Goal: Task Accomplishment & Management: Complete application form

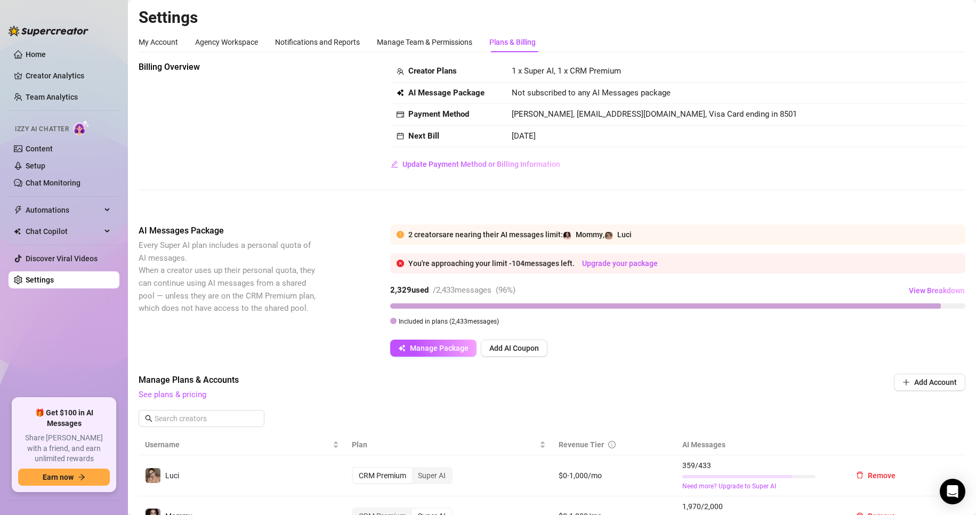
scroll to position [53, 0]
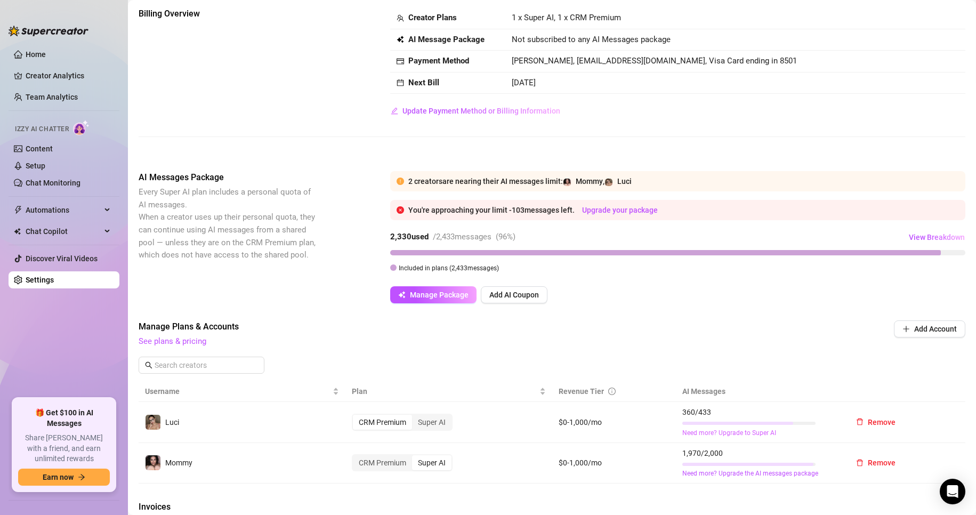
click at [708, 433] on link "Need more? Upgrade to Super AI" at bounding box center [758, 433] width 152 height 10
click at [742, 432] on link "Need more? Upgrade to Super AI" at bounding box center [758, 433] width 152 height 10
click at [426, 422] on div "Super AI" at bounding box center [431, 422] width 39 height 15
click at [415, 416] on input "Super AI" at bounding box center [415, 416] width 0 height 0
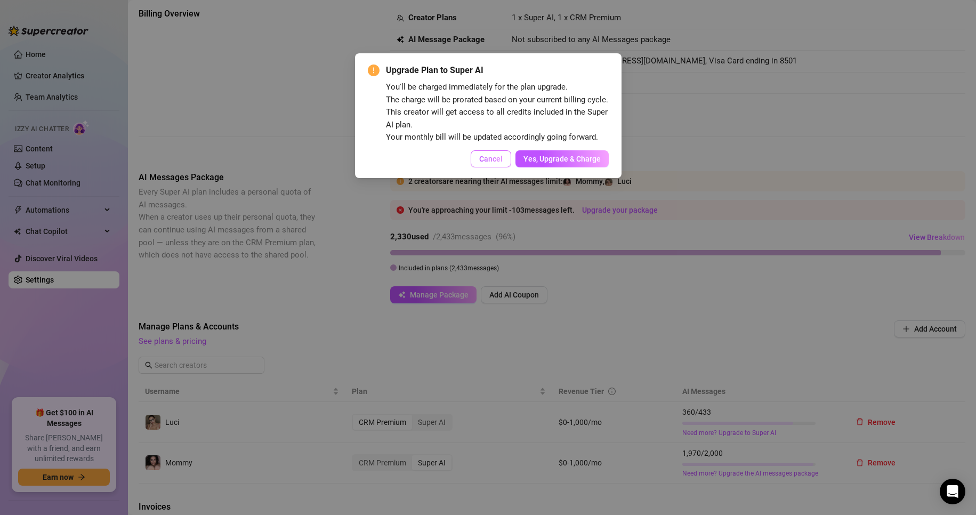
click at [491, 158] on span "Cancel" at bounding box center [490, 159] width 23 height 9
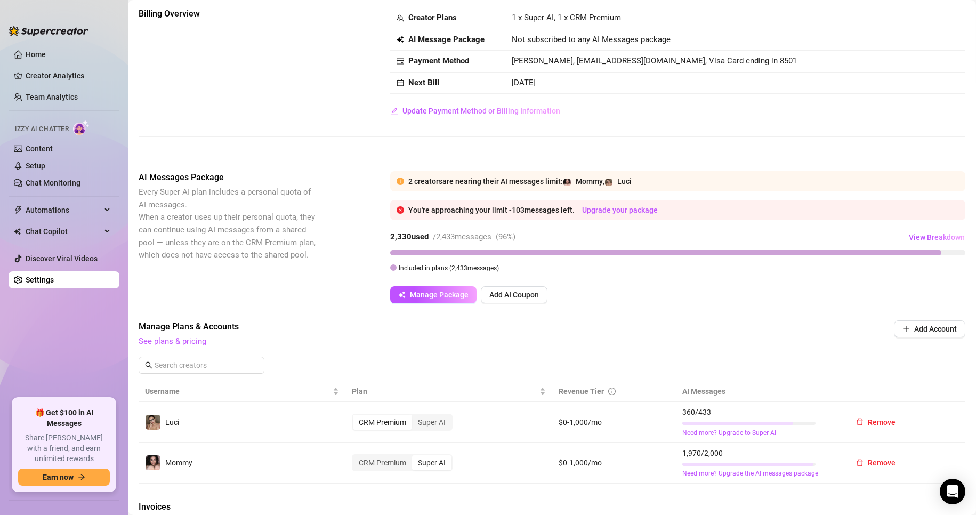
click at [491, 158] on div "Upgrade Plan to Super AI You'll be charged immediately for the plan upgrade. Th…" at bounding box center [488, 257] width 976 height 515
click at [48, 151] on link "Content" at bounding box center [39, 148] width 27 height 9
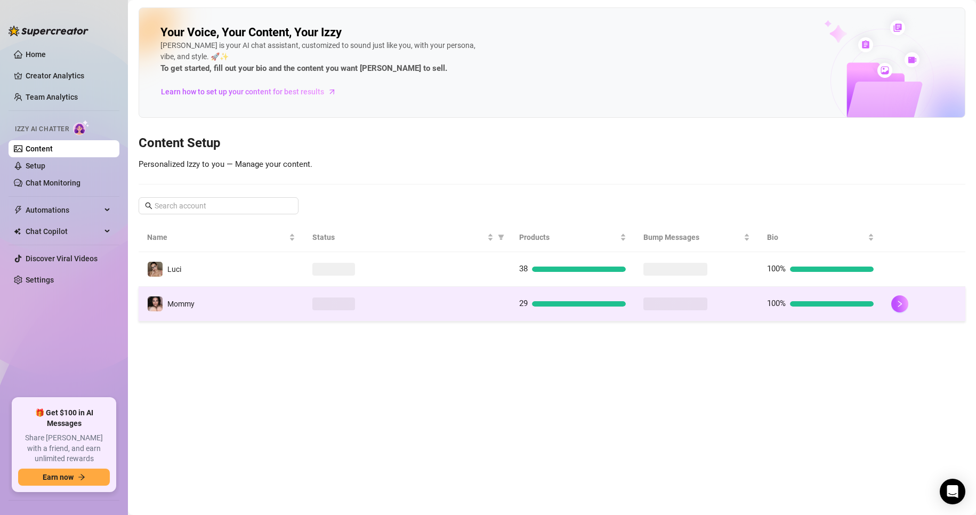
click at [381, 304] on div at bounding box center [407, 303] width 190 height 13
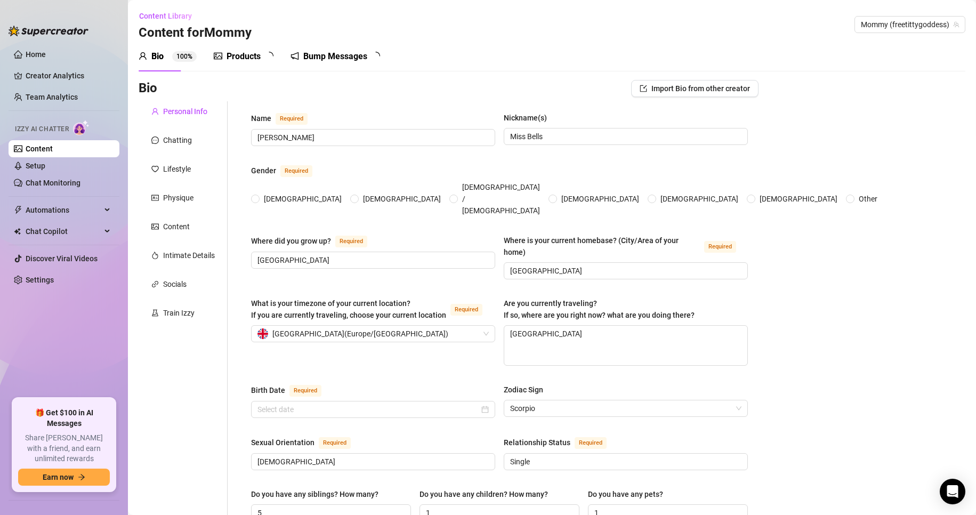
type input "[PERSON_NAME]"
type input "Miss Bells"
type input "[GEOGRAPHIC_DATA]"
type textarea "[GEOGRAPHIC_DATA]"
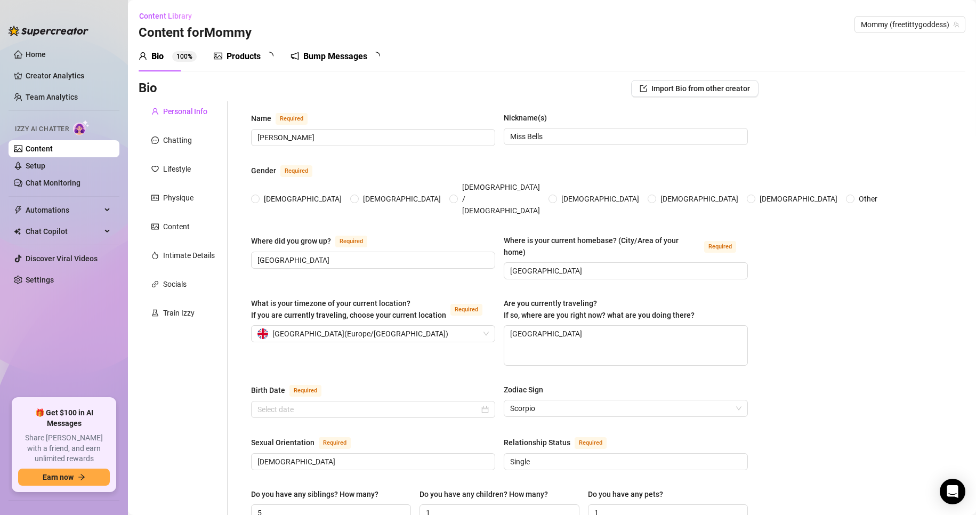
type input "[DEMOGRAPHIC_DATA]"
type input "Single"
type input "5"
type input "1"
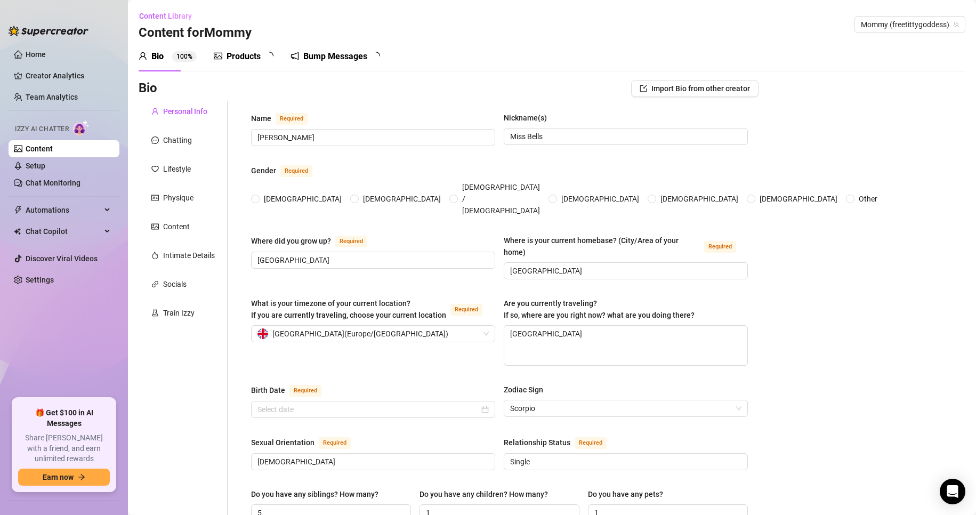
type input "Onlyfans"
type input "English Teacher"
type input "I studied media and performing arts after school, but let’s just say I learned …"
type input "I’d say I’m more spiritual than religious — I believe in energy, good vibes, an…"
type input "I believe in pleasure, confidence, kindness… and doing what makes you feel powe…"
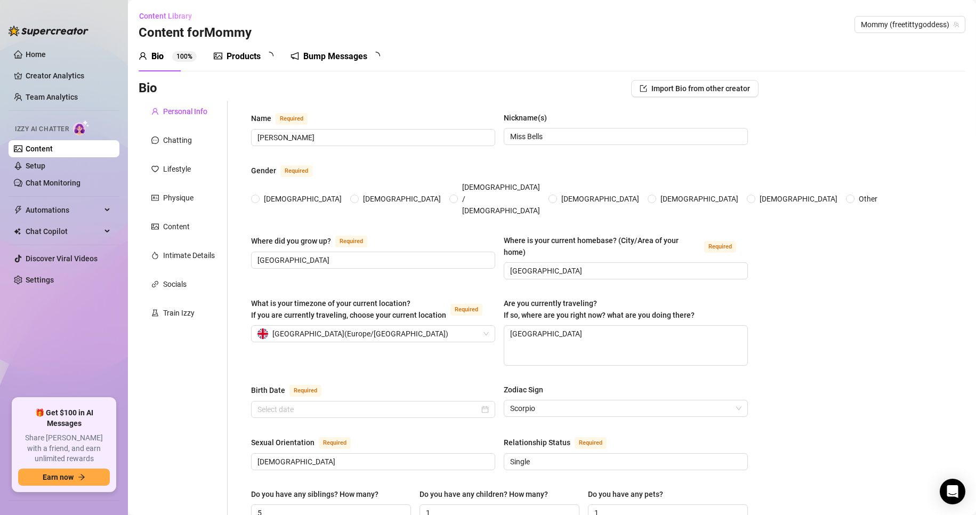
type textarea "To build a world where I can be totally free — sexy, successful, and in control…"
type textarea "Okay so one time I was filming a little tease video in the mirror wearing just …"
type textarea "I’m actually super shy when I’m not being a total tease 😅 I can cook a full [DA…"
type textarea "I’m the girl who’ll make you laugh, blush, and cum — sometimes all in the same …"
type textarea "My niche is big natural tits, girlfriend vibes, and filthy little fantasies 😈 F…"
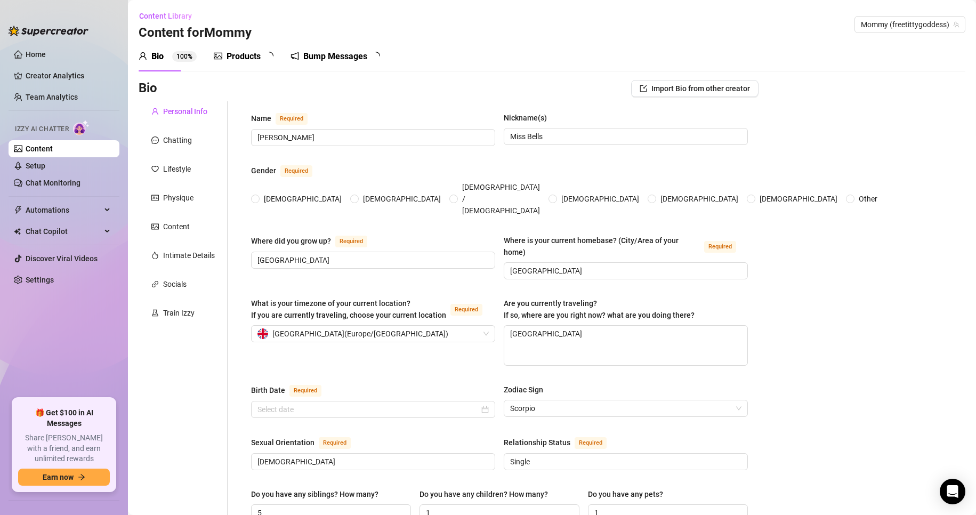
checkbox input "true"
radio input "true"
checkbox input "true"
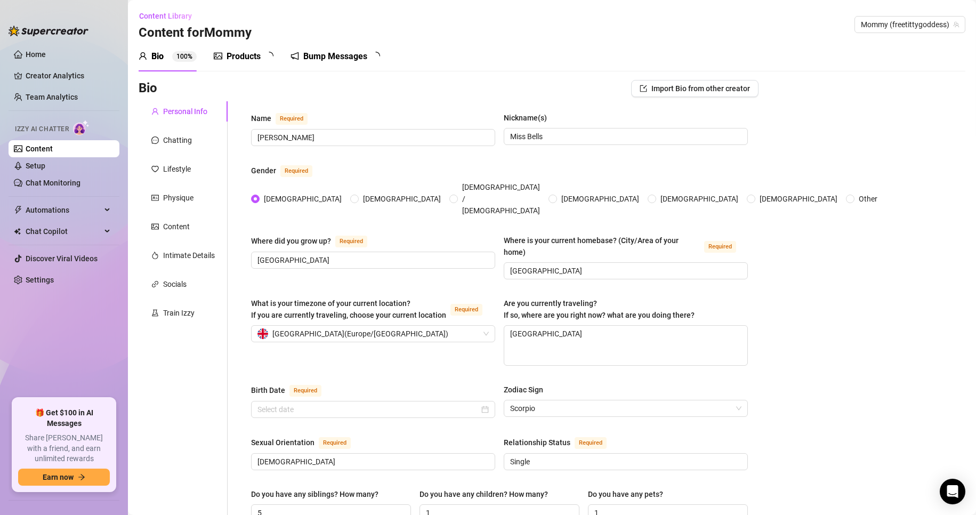
checkbox input "true"
type input "[DATE]"
click at [188, 231] on div "Content" at bounding box center [176, 227] width 27 height 12
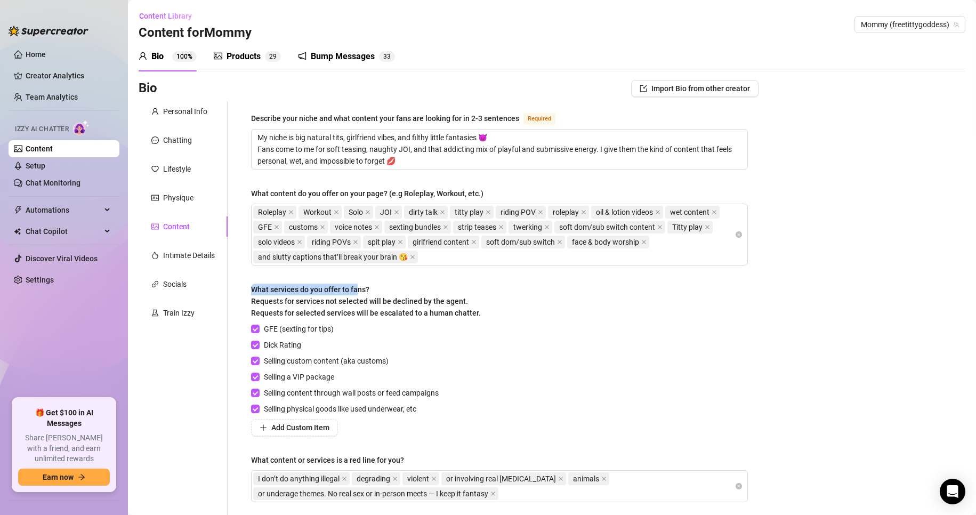
drag, startPoint x: 253, startPoint y: 286, endPoint x: 359, endPoint y: 290, distance: 106.1
click at [359, 290] on span "What services do you offer to fans? Requests for services not selected will be …" at bounding box center [366, 301] width 230 height 32
click at [389, 290] on div "What services do you offer to fans? Requests for services not selected will be …" at bounding box center [366, 301] width 230 height 35
drag, startPoint x: 353, startPoint y: 291, endPoint x: 248, endPoint y: 290, distance: 105.5
click at [248, 290] on div "Describe your niche and what content your fans are looking for in 2-3 sentences…" at bounding box center [499, 311] width 518 height 421
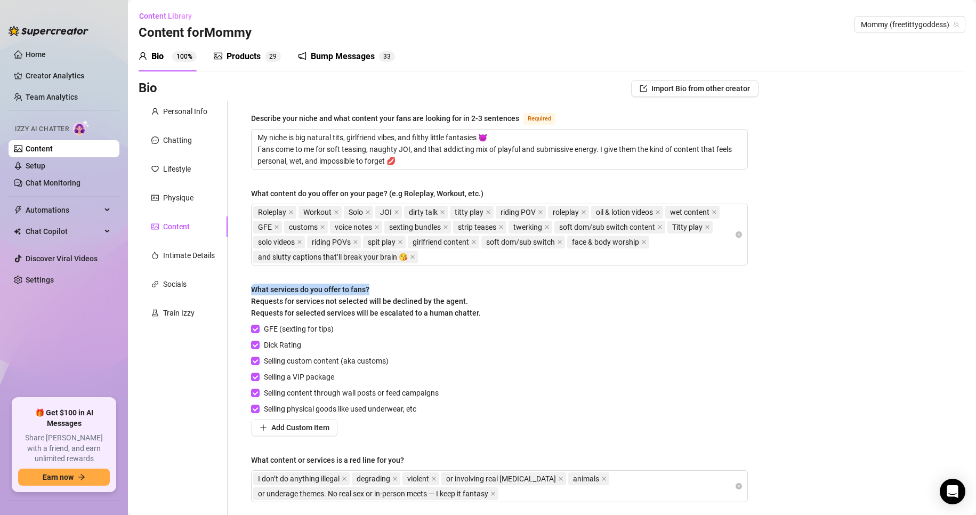
copy span "What services do you offer to fans?"
click at [316, 429] on span "Add Custom Item" at bounding box center [300, 427] width 58 height 9
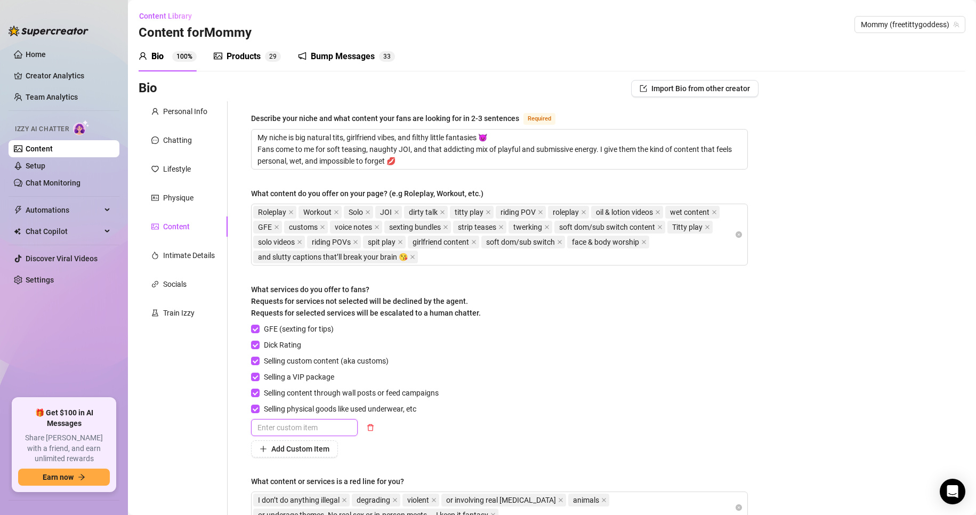
click at [314, 430] on input "text" at bounding box center [304, 427] width 107 height 17
paste input "Voice Notes / Audio"
type input "Voice Notes / Audio"
click at [308, 448] on span "Add Custom Item" at bounding box center [300, 449] width 58 height 9
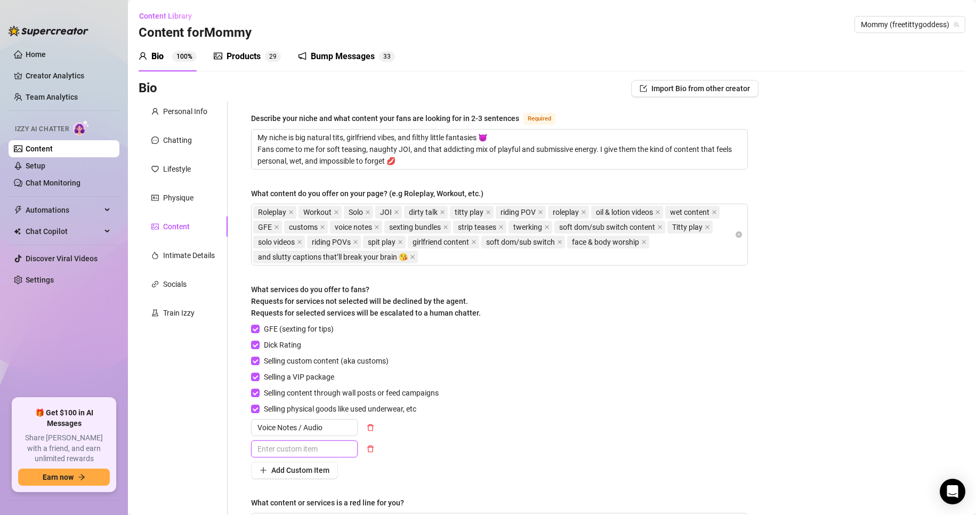
click at [325, 443] on input "text" at bounding box center [304, 448] width 107 height 17
paste input "Personal JOI (Jerk Off Instruction)"
type input "Personal JOI (Jerk Off Instruction)"
click at [321, 467] on span "Add Custom Item" at bounding box center [300, 470] width 58 height 9
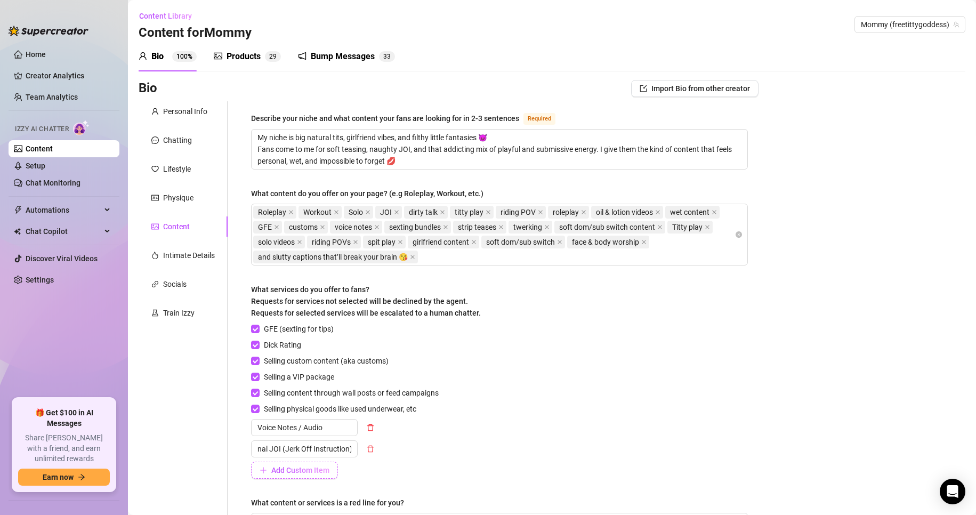
scroll to position [0, 0]
click at [324, 475] on input "text" at bounding box center [304, 470] width 107 height 17
paste input "Step-Mum/Mummy Roleplay"
type input "Step-Mum/Mummy Roleplay"
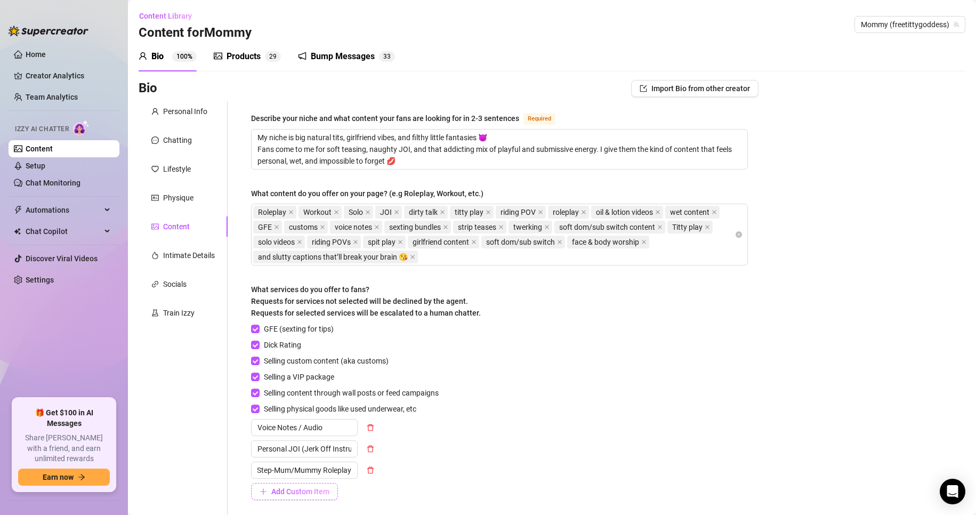
click at [319, 487] on span "Add Custom Item" at bounding box center [300, 491] width 58 height 9
click at [332, 490] on input "text" at bounding box center [304, 491] width 107 height 17
paste input "Custom Audio Moans/Whispers"
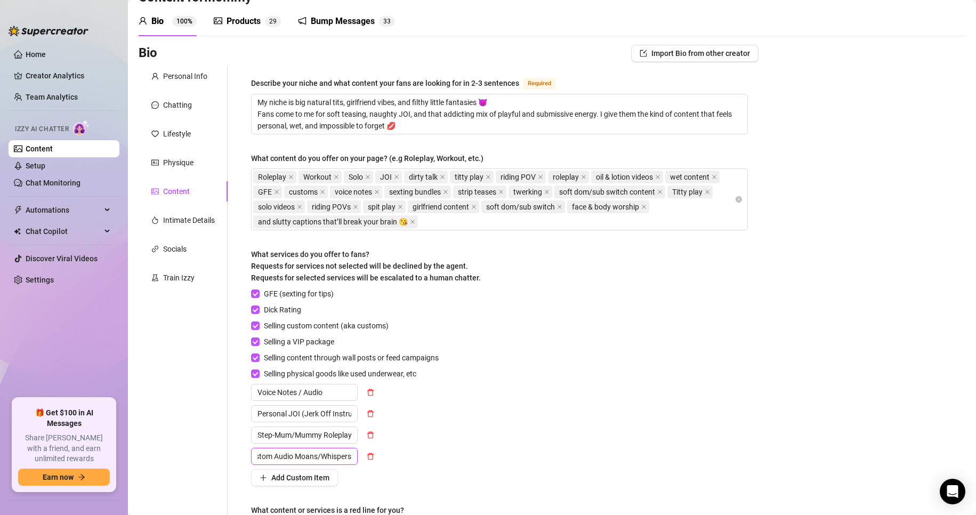
scroll to position [53, 0]
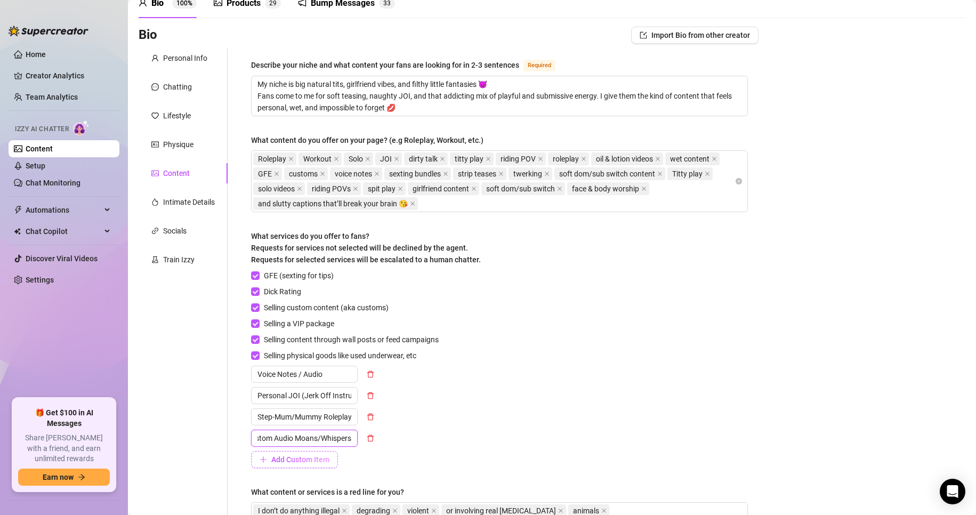
type input "Custom Audio Moans/Whispers"
click at [313, 455] on span "Add Custom Item" at bounding box center [300, 459] width 58 height 9
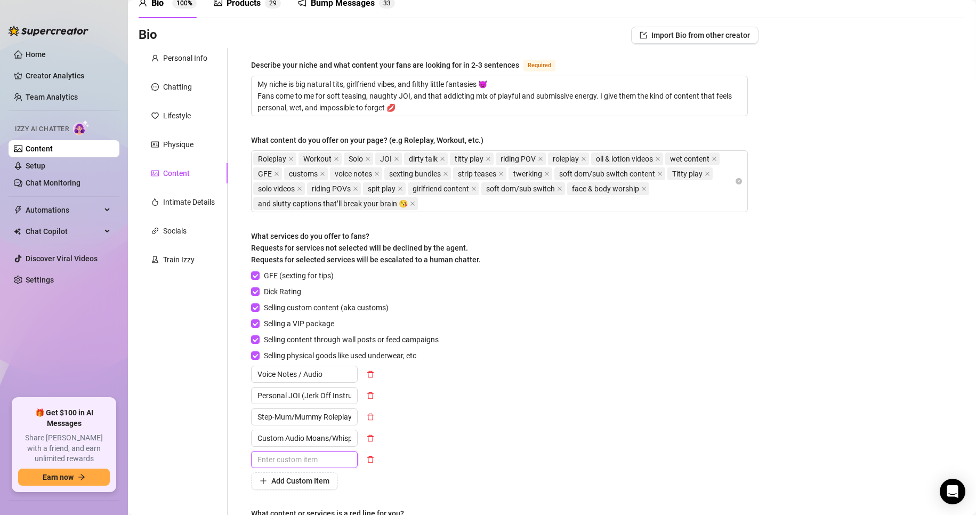
click at [285, 465] on input "text" at bounding box center [304, 459] width 107 height 17
paste input "Photo Sets (lingerie, nudes, themes)"
type input "Photo Sets (lingerie, nudes, themes)"
click at [311, 473] on button "Add Custom Item" at bounding box center [294, 480] width 87 height 17
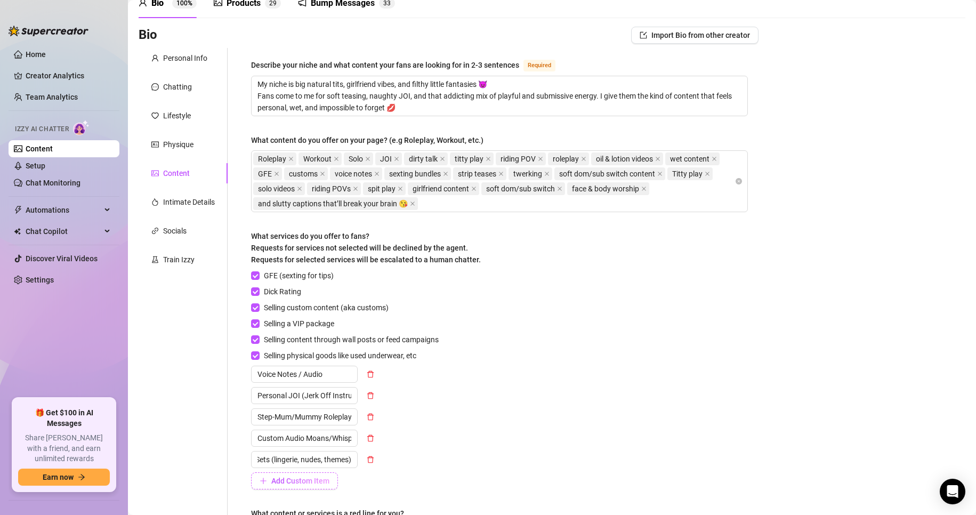
scroll to position [0, 0]
click at [305, 483] on input "text" at bounding box center [304, 480] width 107 height 17
paste input "Live Sexting Sessions"
type input "Live Sexting Sessions"
click at [324, 498] on span "Add Custom Item" at bounding box center [300, 502] width 58 height 9
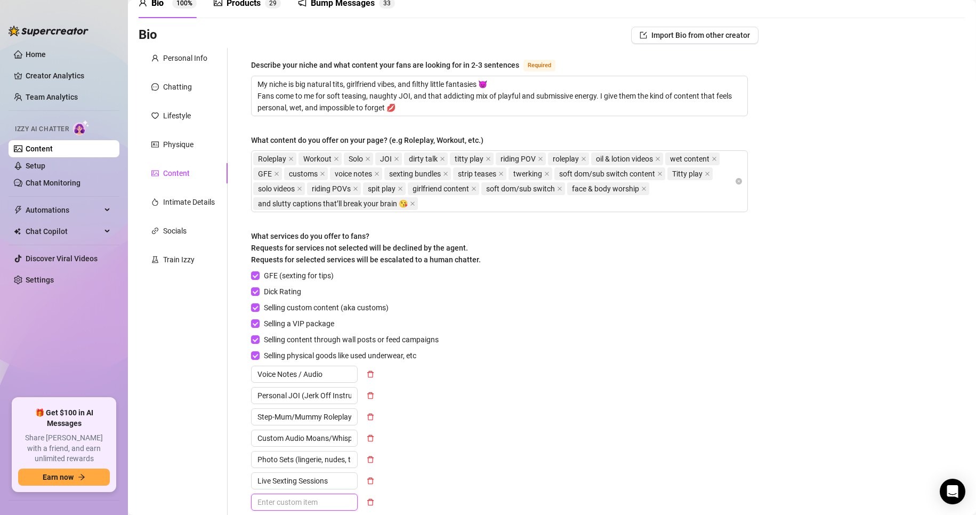
click at [306, 496] on input "text" at bounding box center [304, 502] width 107 height 17
paste input "Good Morning/Good Night” Voice Notes"
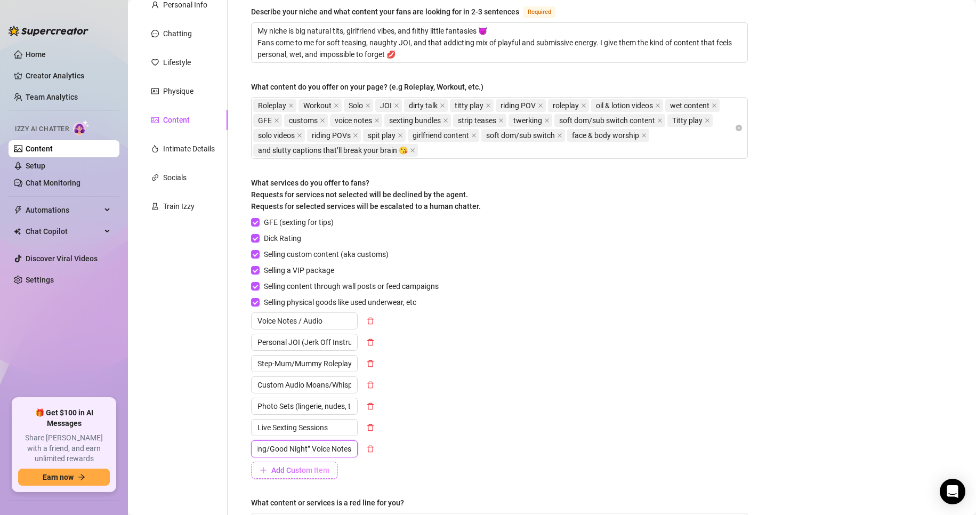
type input "Good Morning/Good Night” Voice Notes"
click at [309, 472] on span "Add Custom Item" at bounding box center [300, 470] width 58 height 9
click at [333, 462] on input "text" at bounding box center [304, 470] width 107 height 17
paste input "Roleplay Scripts (teacher, nurse, brat, boss)"
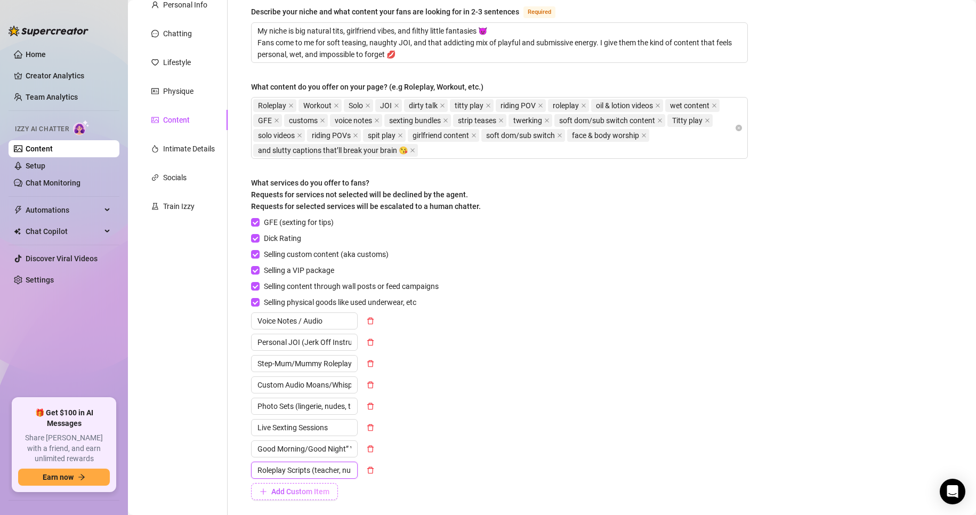
scroll to position [0, 49]
type input "Roleplay Scripts (teacher, nurse, brat, boss)"
click at [324, 496] on button "Add Custom Item" at bounding box center [294, 491] width 87 height 17
click at [281, 495] on input "text" at bounding box center [304, 491] width 107 height 17
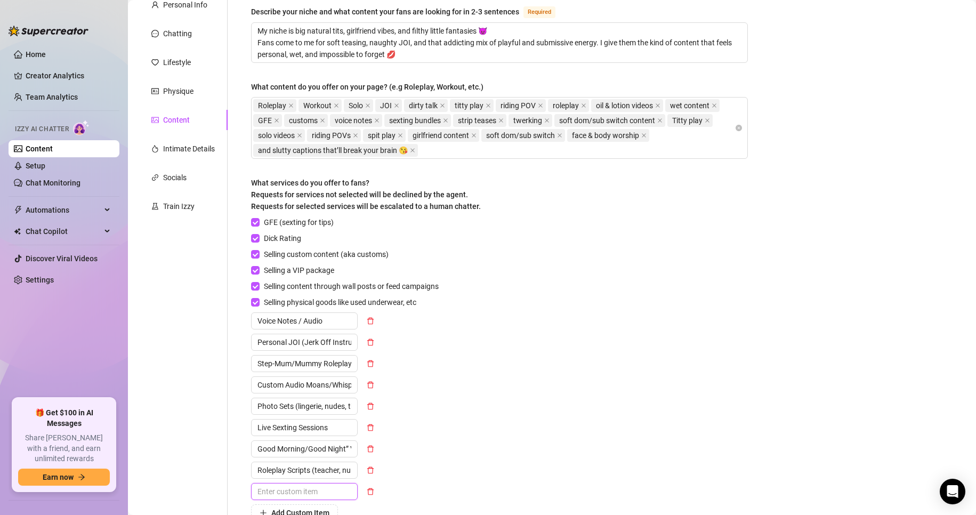
paste input "Cum Countdown Clips"
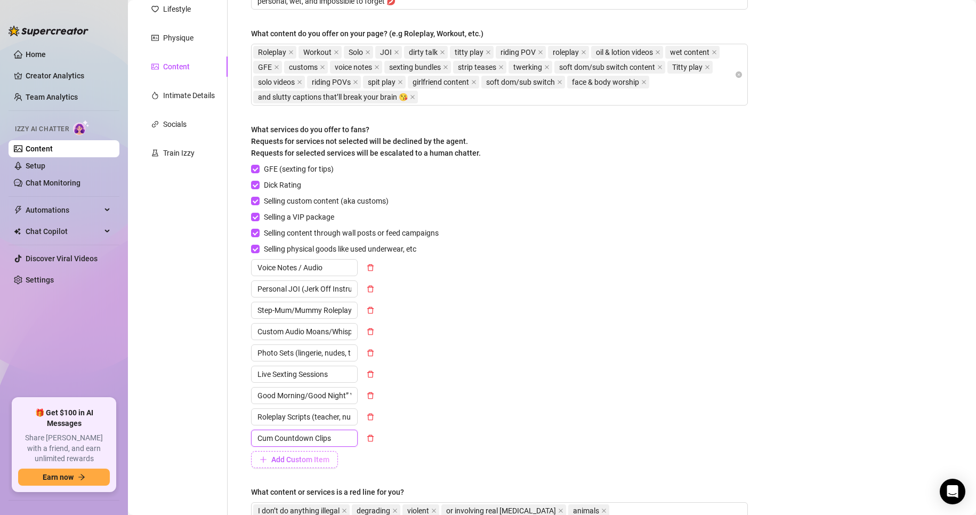
type input "Cum Countdown Clips"
click at [322, 454] on button "Add Custom Item" at bounding box center [294, 459] width 87 height 17
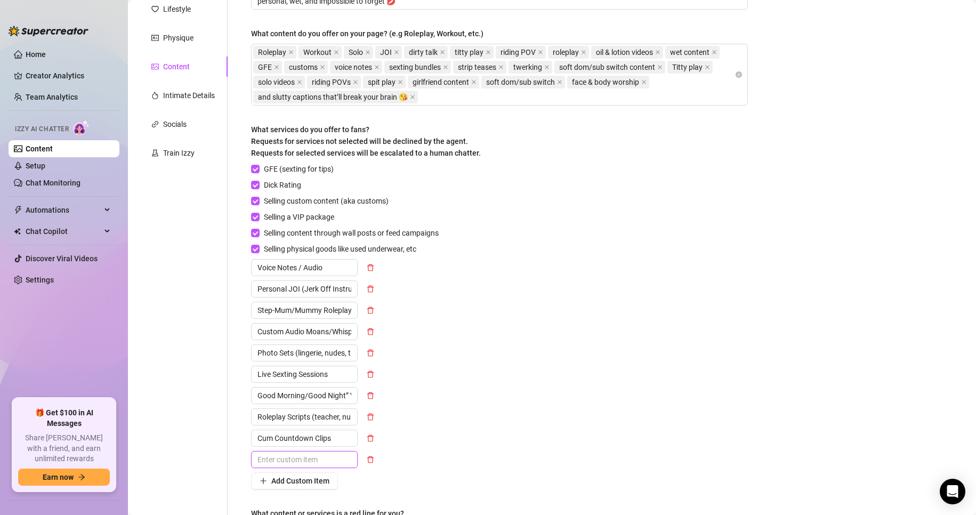
click at [324, 465] on input "text" at bounding box center [304, 459] width 107 height 17
paste input "Cheating Fantasy (“your secret slut”)"
type input "Cheating Fantasy (“your secret slut”)"
click at [318, 481] on span "Add Custom Item" at bounding box center [300, 481] width 58 height 9
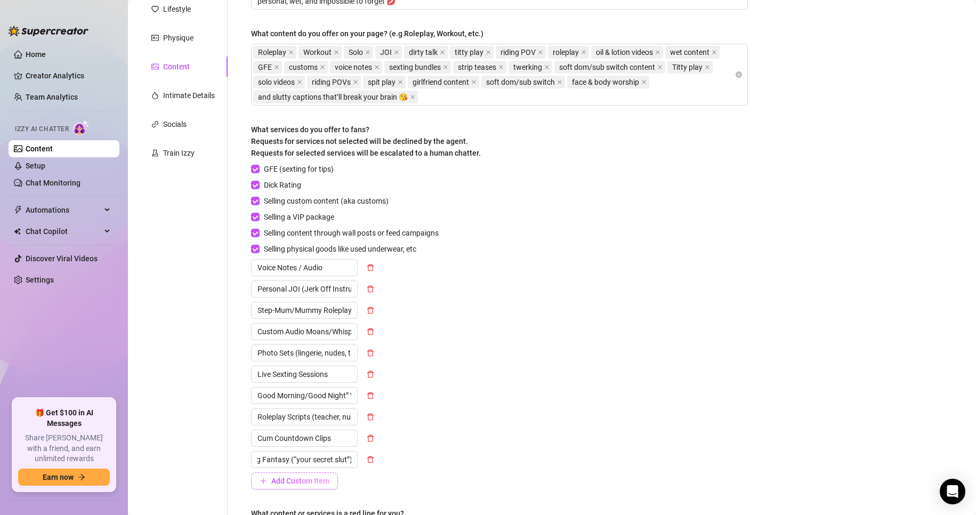
scroll to position [0, 0]
click at [298, 483] on input "text" at bounding box center [304, 480] width 107 height 17
paste input "Financial Domination (soft drain upsells)"
type input "Financial Domination (soft drain upsells)"
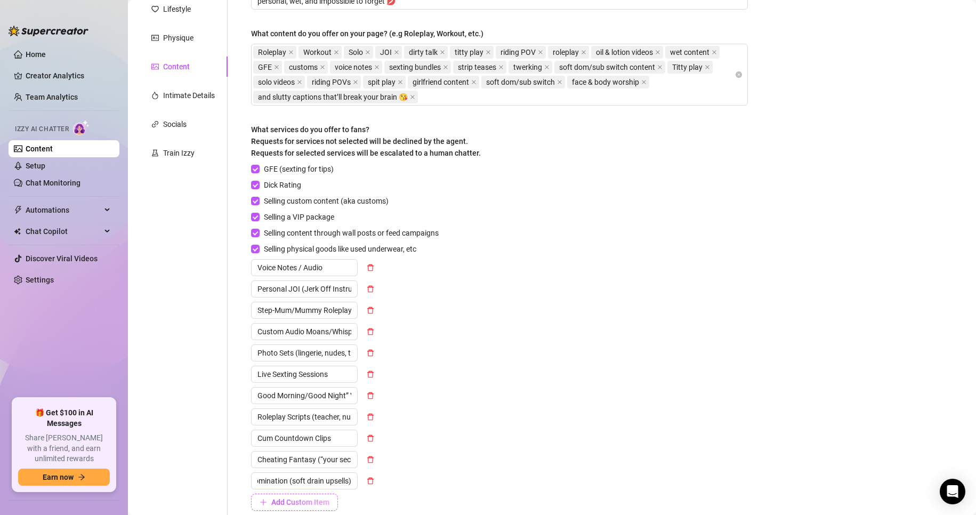
click at [308, 498] on span "Add Custom Item" at bounding box center [300, 502] width 58 height 9
click at [304, 501] on input "text" at bounding box center [304, 502] width 107 height 17
paste input "Snapchat/Private Access Add-ons"
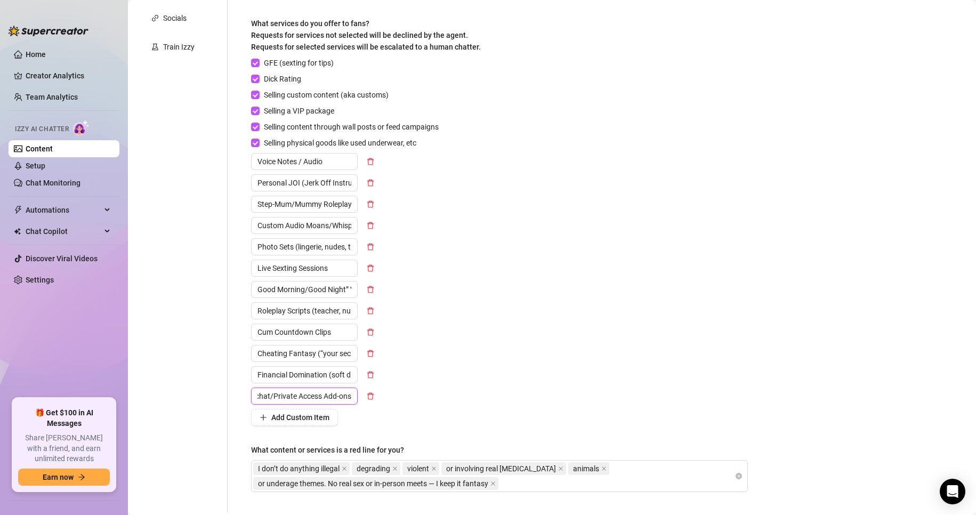
scroll to position [267, 0]
type input "Snapchat/Private Access Add-ons"
click at [318, 422] on button "Add Custom Item" at bounding box center [294, 416] width 87 height 17
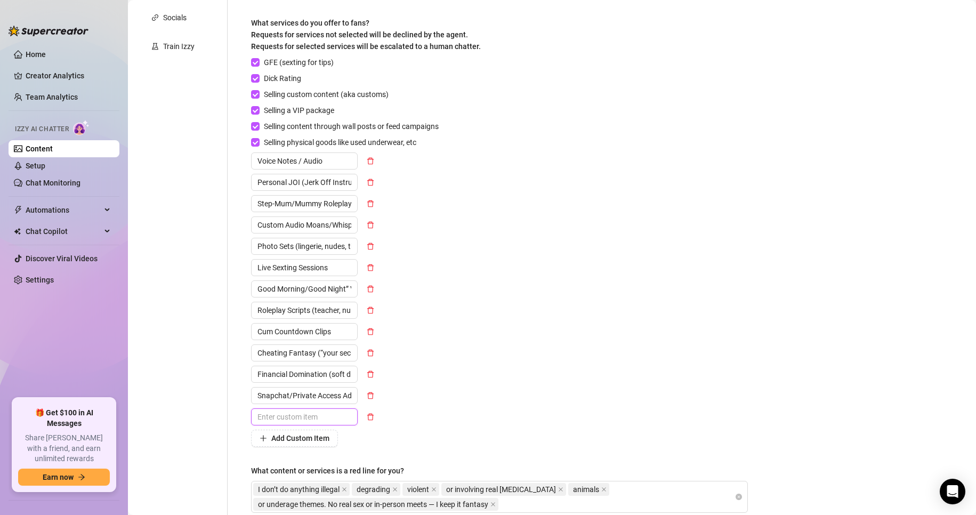
click at [324, 409] on input "text" at bounding box center [304, 416] width 107 height 17
paste input "Custom JOI Tasks (edging, denial, cum challenges)"
type input "Custom JOI Tasks (edging, denial, cum challenges)"
click at [316, 448] on div "Describe your niche and what content your fans are looking for in 2-3 sentences…" at bounding box center [499, 183] width 497 height 677
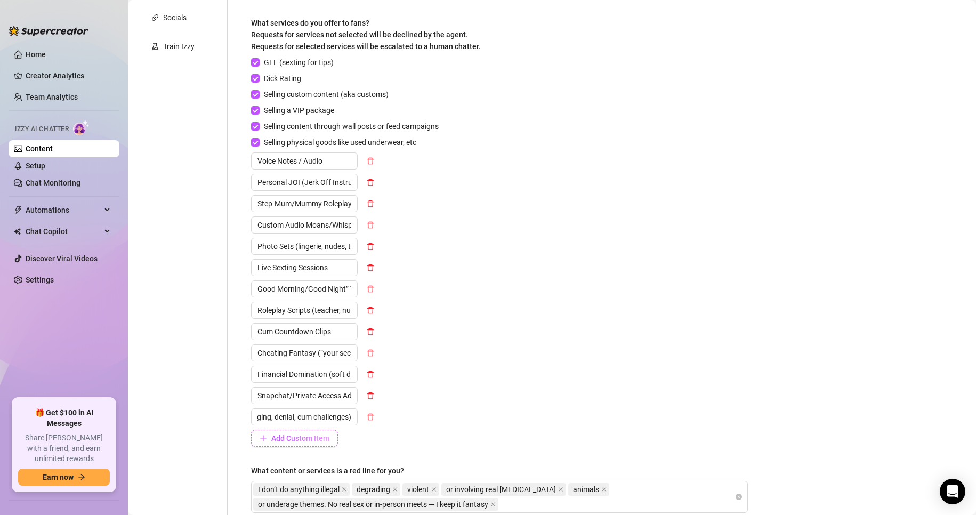
scroll to position [0, 0]
click at [319, 440] on span "Add Custom Item" at bounding box center [300, 438] width 58 height 9
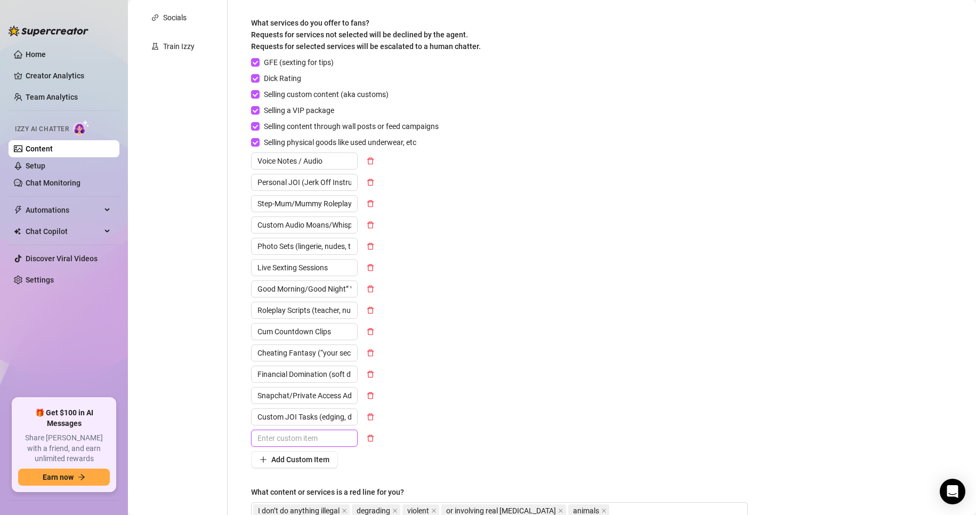
click at [299, 438] on input "text" at bounding box center [304, 438] width 107 height 17
paste input "Feet / Fetish Content (heels, stockings, toys)"
type input "Feet / Fetish Content (heels, stockings, toys)"
click at [307, 459] on span "Add Custom Item" at bounding box center [300, 459] width 58 height 9
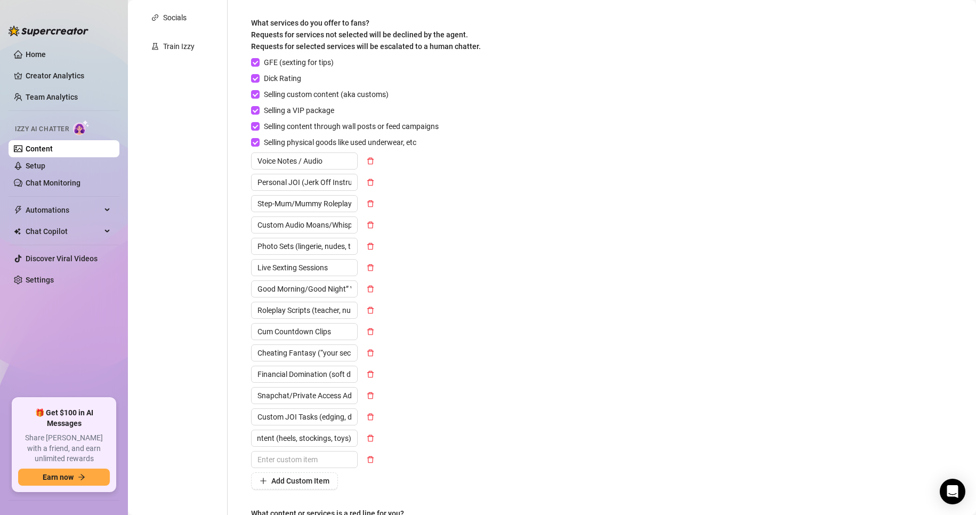
scroll to position [0, 0]
click at [328, 455] on input "text" at bounding box center [304, 459] width 107 height 17
paste input "Threesomes / Girl-Girl Roleplay Content"
type input "Threesomes / Girl-Girl Roleplay Content"
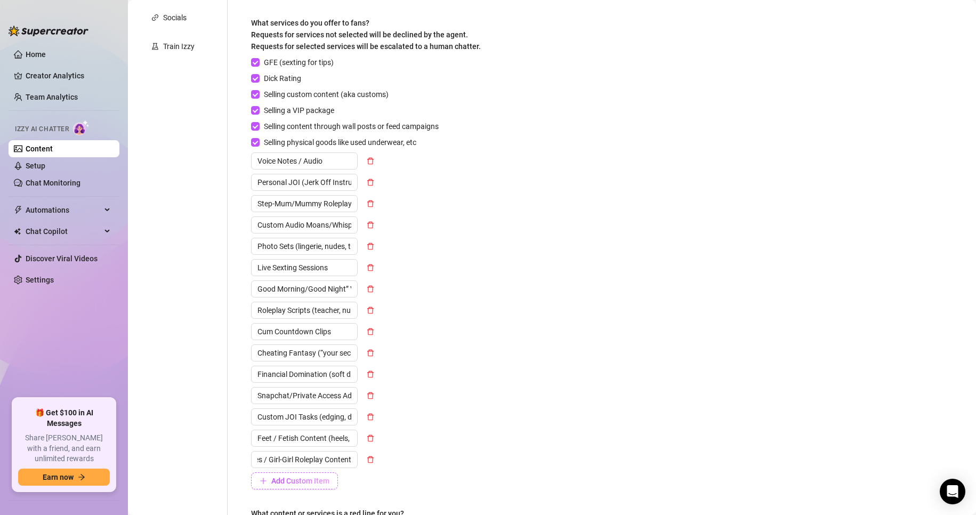
click at [323, 481] on span "Add Custom Item" at bounding box center [300, 481] width 58 height 9
click at [304, 483] on input "text" at bounding box center [304, 480] width 107 height 17
paste input "Audio Call / Sext Call Sessions"
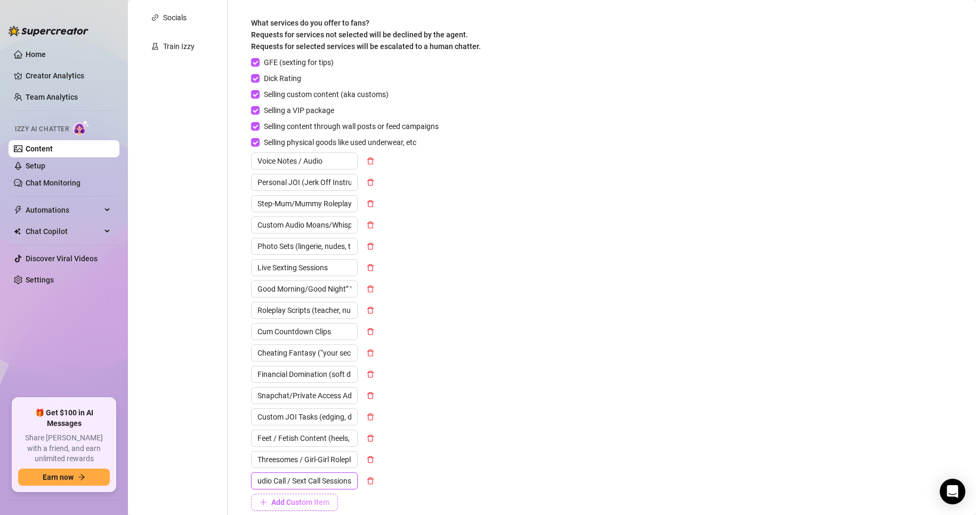
type input "Audio Call / Sext Call Sessions"
click at [309, 498] on span "Add Custom Item" at bounding box center [300, 502] width 58 height 9
click at [287, 494] on input "text" at bounding box center [304, 502] width 107 height 17
paste input "Exclusive “Just For You” Customs"
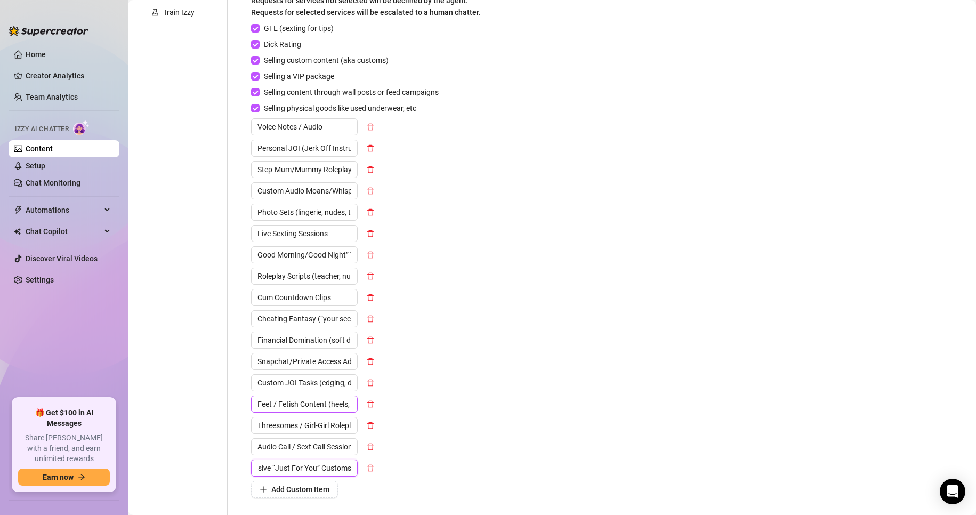
scroll to position [320, 0]
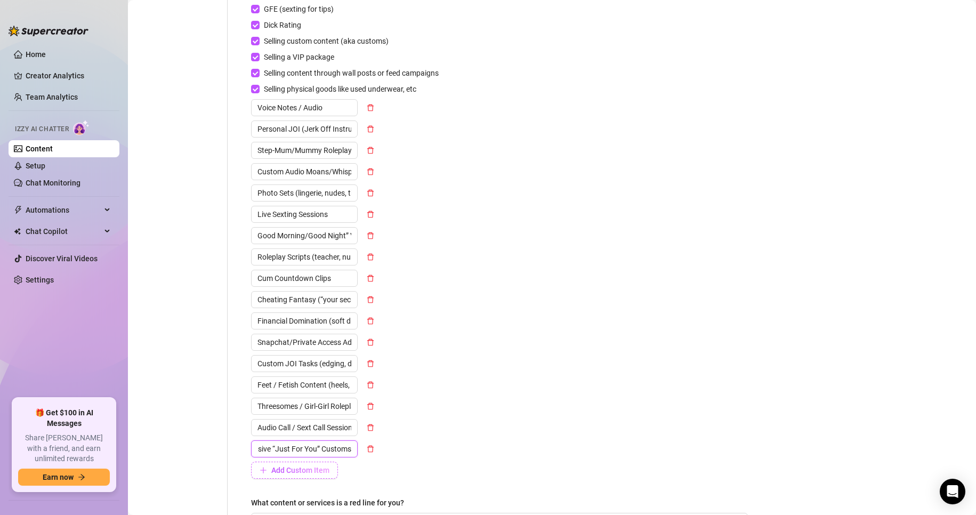
type input "Exclusive “Just For You” Customs"
click at [300, 468] on span "Add Custom Item" at bounding box center [300, 470] width 58 height 9
click at [329, 474] on input "text" at bounding box center [304, 470] width 107 height 17
paste input "Premium VIP Vault Access"
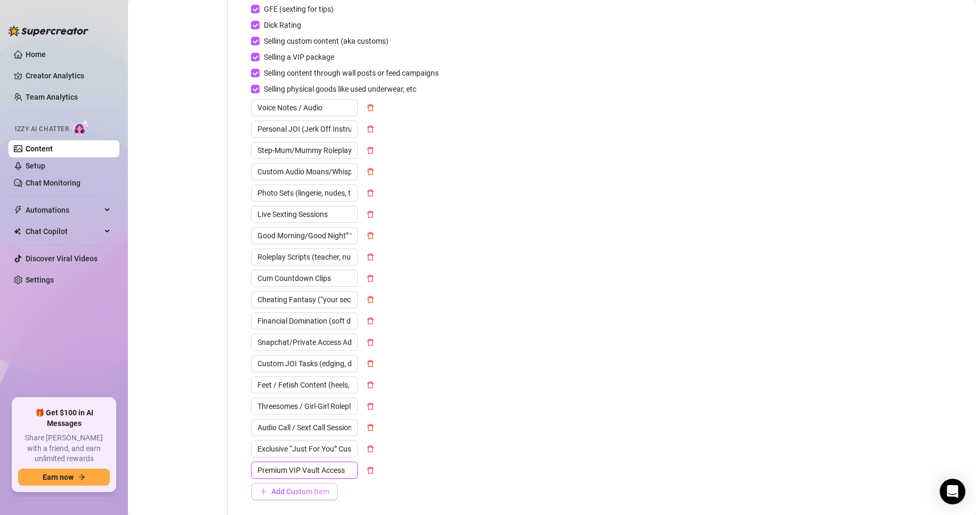
type input "Premium VIP Vault Access"
click at [311, 492] on span "Add Custom Item" at bounding box center [300, 491] width 58 height 9
click at [372, 491] on icon "delete" at bounding box center [370, 491] width 7 height 7
click at [271, 493] on button "Add Custom Item" at bounding box center [294, 491] width 87 height 17
click at [300, 492] on input "text" at bounding box center [304, 491] width 107 height 17
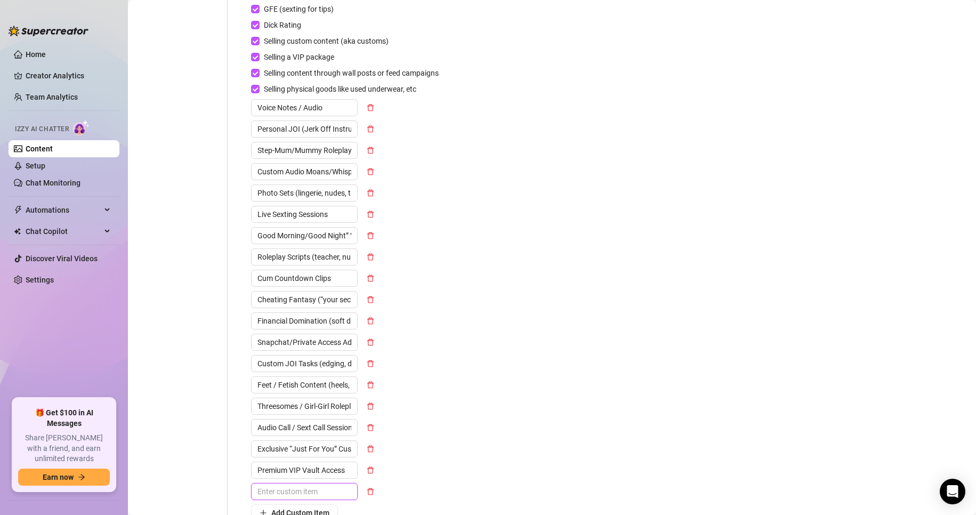
paste input "OnlyFans"
type input "OnlyFans VIP PAGE"
click at [327, 509] on span "Add Custom Item" at bounding box center [300, 513] width 58 height 9
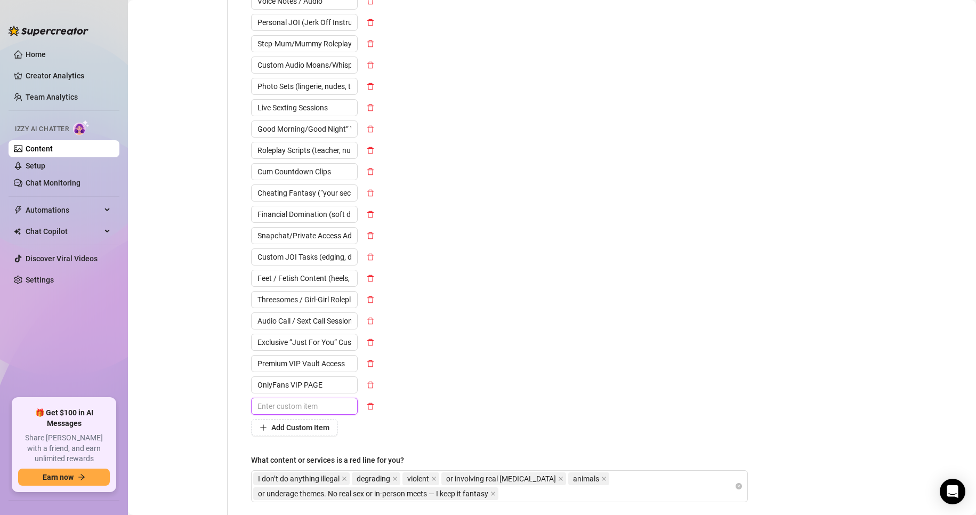
click at [319, 406] on input "text" at bounding box center [304, 406] width 107 height 17
paste input "Tribute"
type input "Tribute"
click at [314, 422] on button "Add Custom Item" at bounding box center [294, 427] width 87 height 17
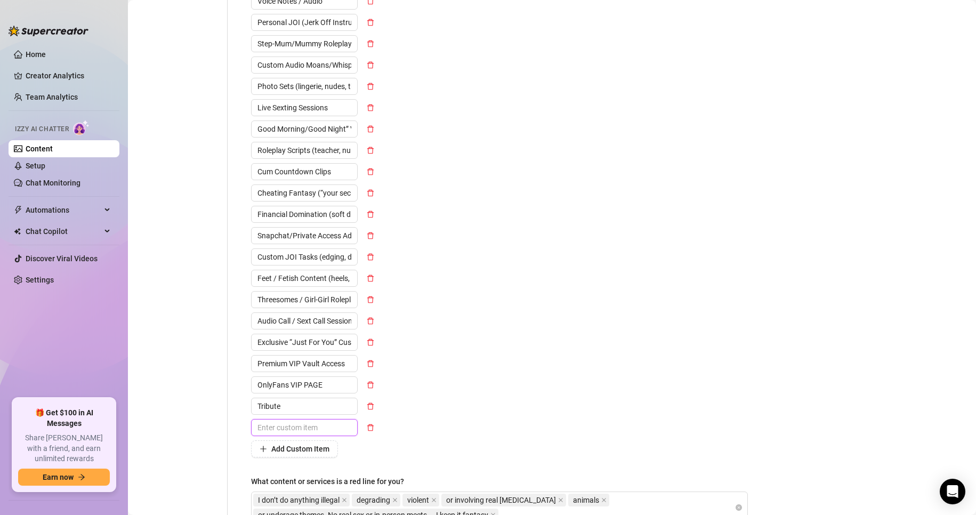
click at [322, 422] on input "text" at bounding box center [304, 427] width 107 height 17
paste input "1-on-1 Video Calls"
type input "1-on-1 Video Calls"
click at [328, 448] on span "Add Custom Item" at bounding box center [300, 449] width 58 height 9
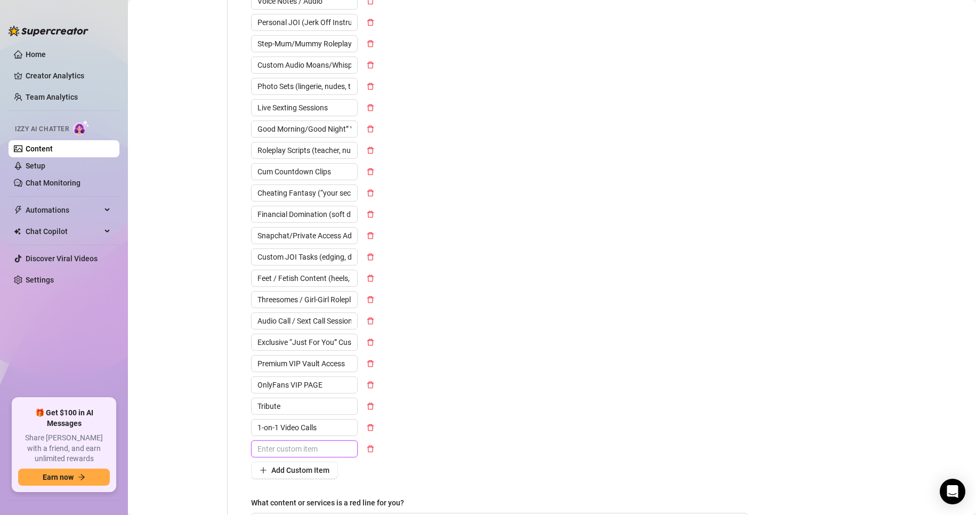
click at [318, 451] on input "text" at bounding box center [304, 448] width 107 height 17
paste input "Edging / Cum Denial Sessions"
type input "Edging / Cum Denial Sessions"
click at [324, 466] on span "Add Custom Item" at bounding box center [300, 470] width 58 height 9
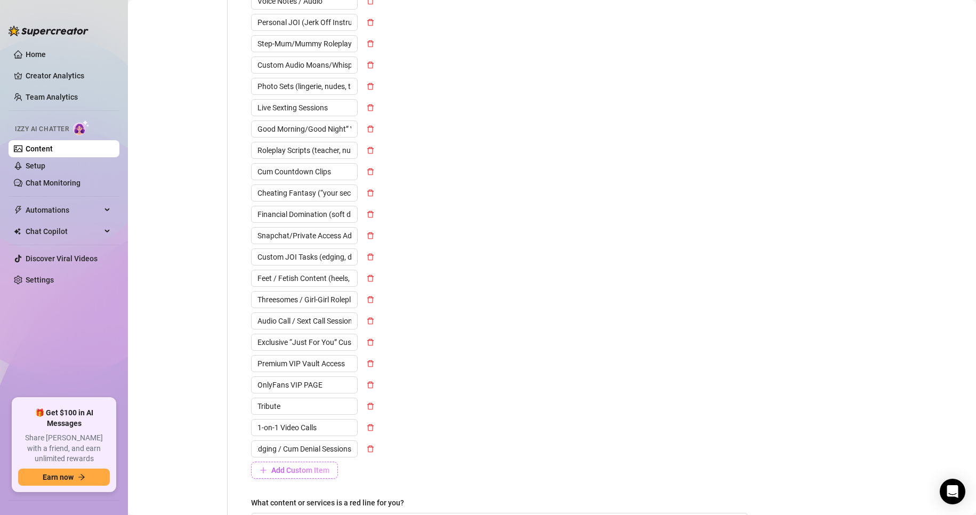
scroll to position [0, 0]
click at [346, 468] on input "text" at bounding box center [304, 470] width 107 height 17
paste input "Name-Drop Customs"
type input "Name-Drop Customs"
click at [345, 488] on div "Add Custom Item" at bounding box center [347, 491] width 192 height 17
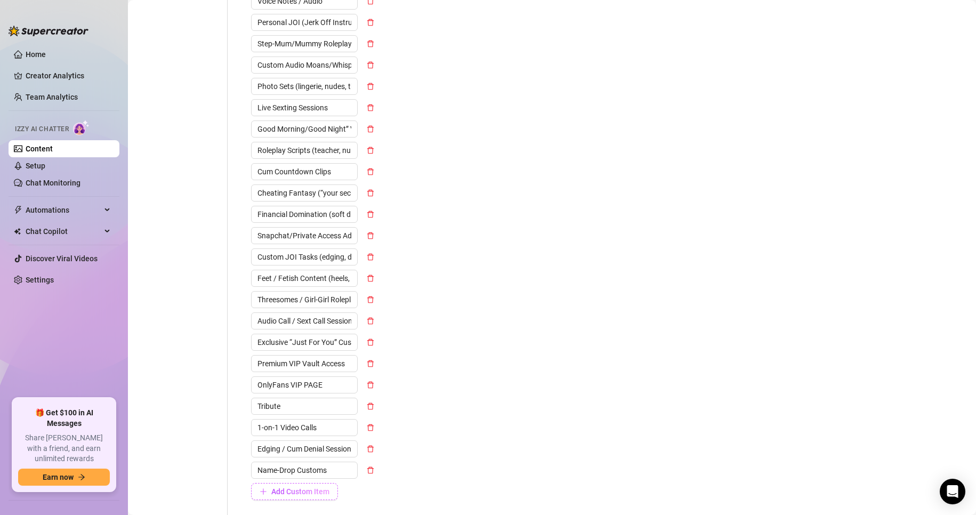
click at [321, 493] on span "Add Custom Item" at bounding box center [300, 491] width 58 height 9
click at [322, 497] on input "text" at bounding box center [304, 491] width 107 height 17
paste input "Private Cam Show"
type input "Private Cam Show"
click at [326, 509] on span "Add Custom Item" at bounding box center [300, 513] width 58 height 9
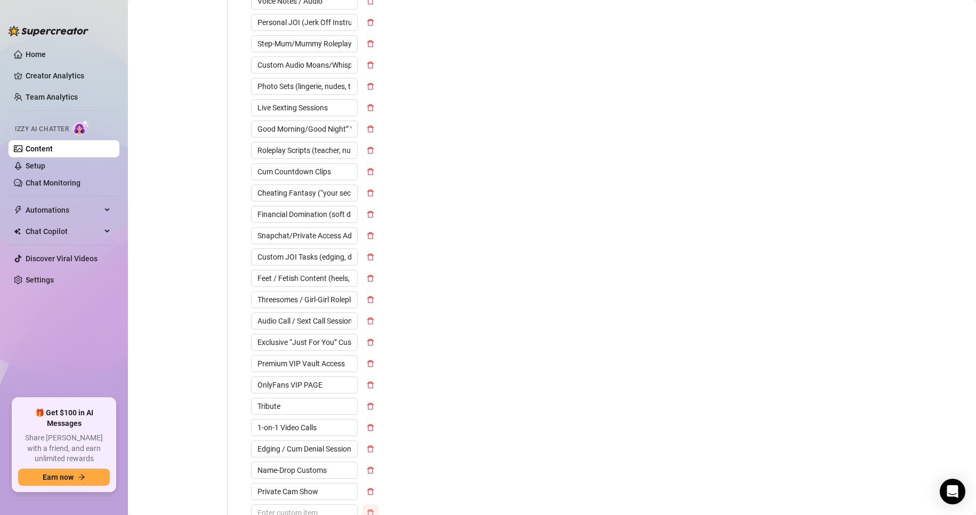
click at [372, 511] on icon "delete" at bounding box center [370, 512] width 7 height 7
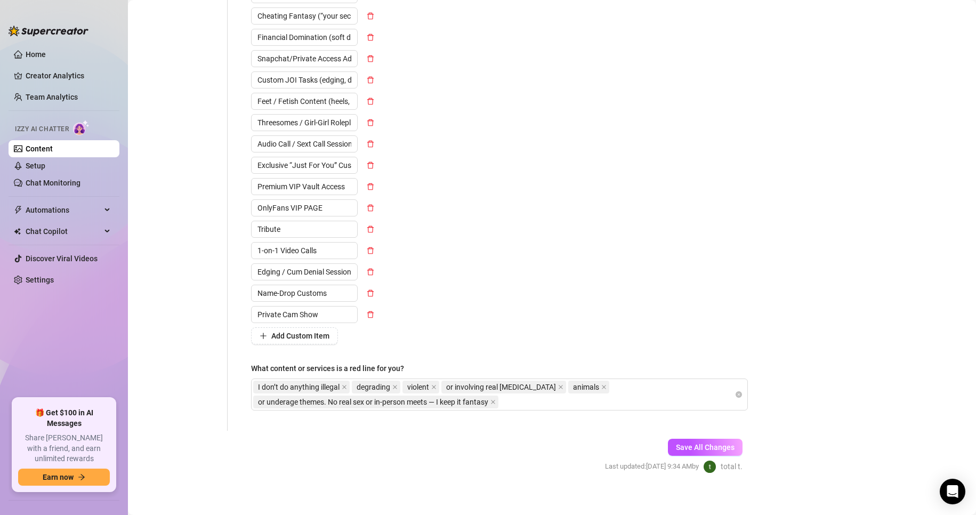
scroll to position [612, 0]
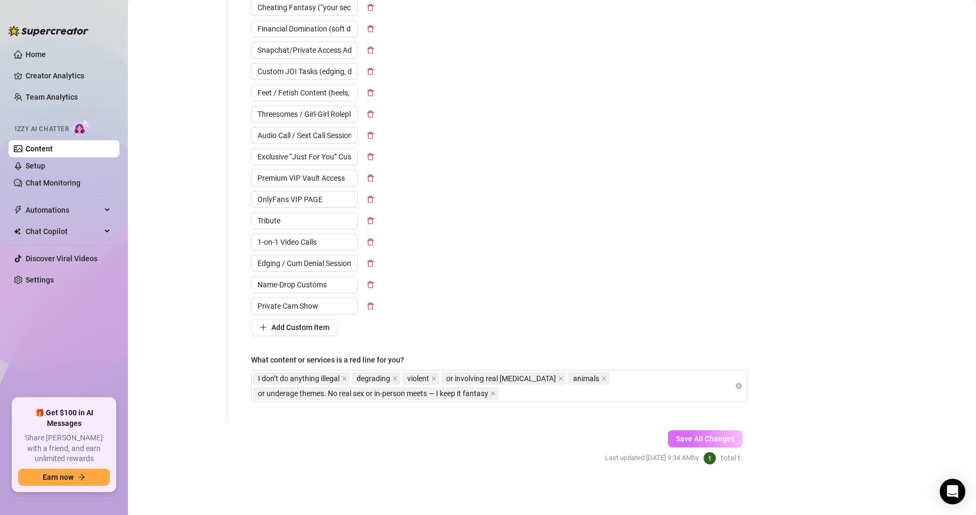
click at [710, 437] on span "Save All Changes" at bounding box center [705, 438] width 59 height 9
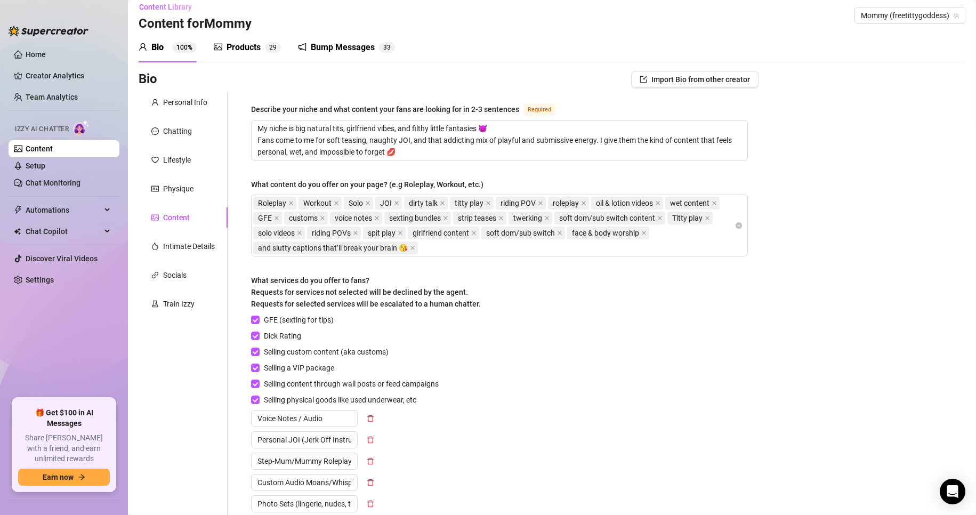
scroll to position [0, 0]
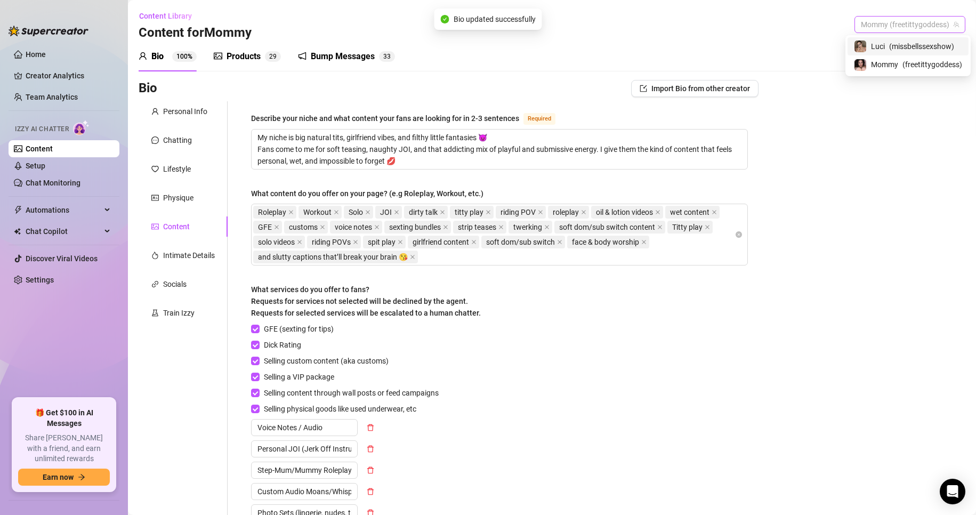
click at [877, 30] on span "Mommy (freetittygoddess)" at bounding box center [910, 25] width 98 height 16
click at [882, 61] on span "Mommy" at bounding box center [884, 65] width 27 height 12
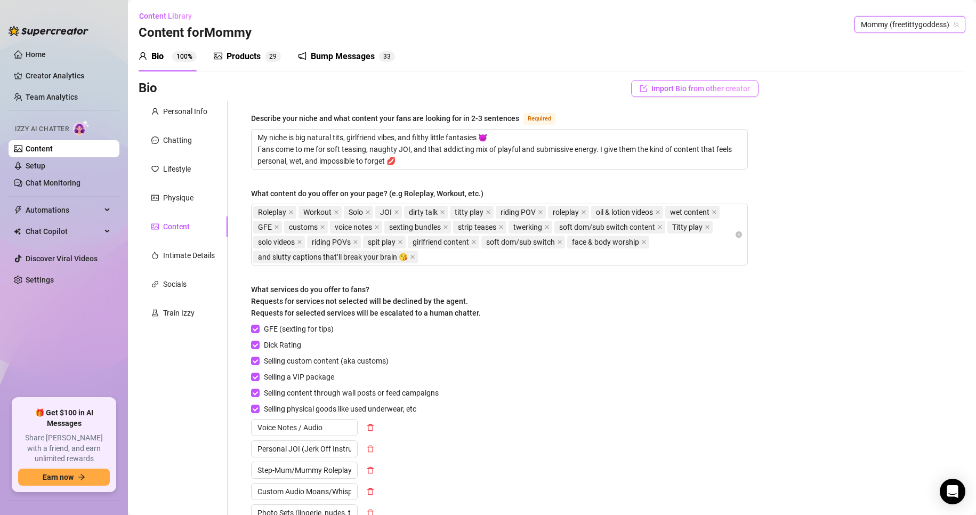
click at [737, 92] on span "Import Bio from other creator" at bounding box center [700, 88] width 99 height 9
click at [697, 119] on input "search" at bounding box center [684, 118] width 84 height 16
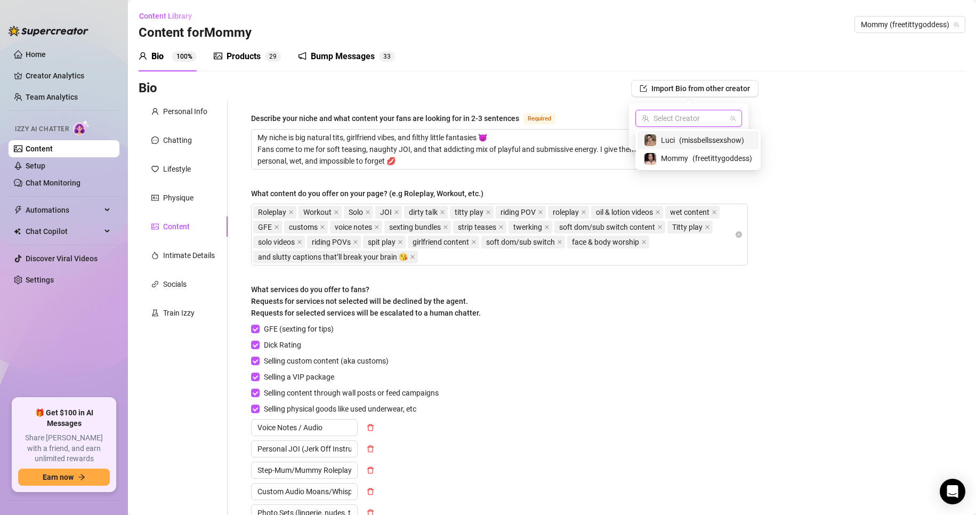
click at [697, 143] on span "( missbellssexshow )" at bounding box center [711, 140] width 65 height 12
click at [725, 136] on span "Import" at bounding box center [727, 137] width 22 height 9
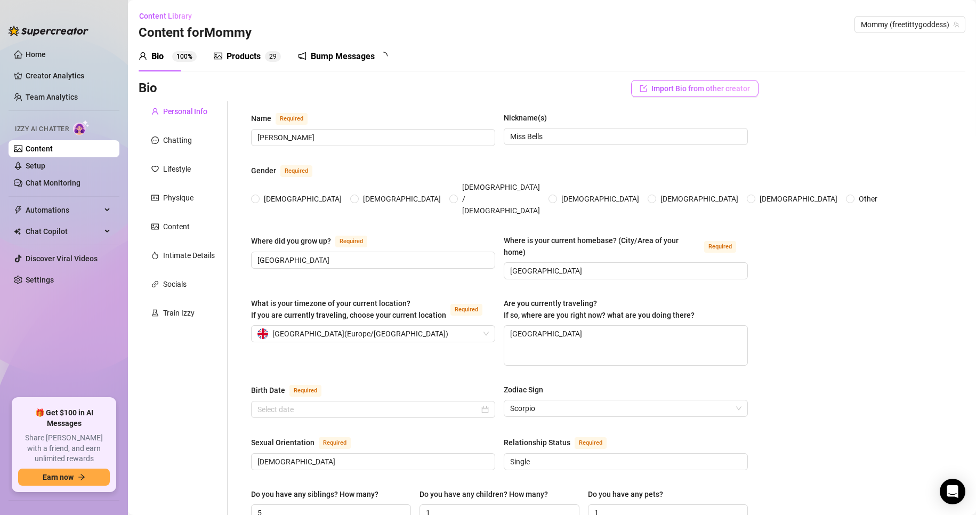
radio input "true"
checkbox input "true"
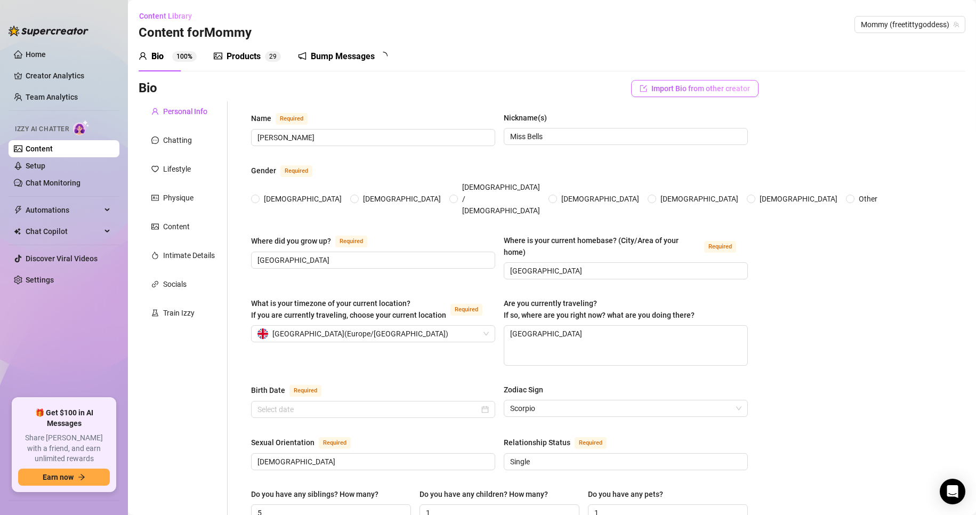
checkbox input "true"
type input "October 29th, 1993"
click at [709, 93] on span "Import Bio from other creator" at bounding box center [700, 88] width 99 height 9
click at [172, 229] on div "Content" at bounding box center [176, 227] width 27 height 12
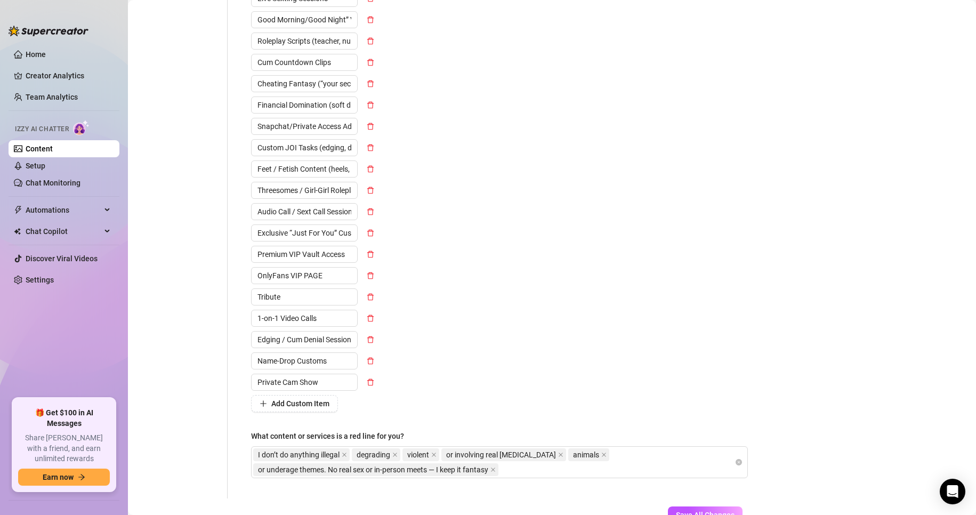
scroll to position [612, 0]
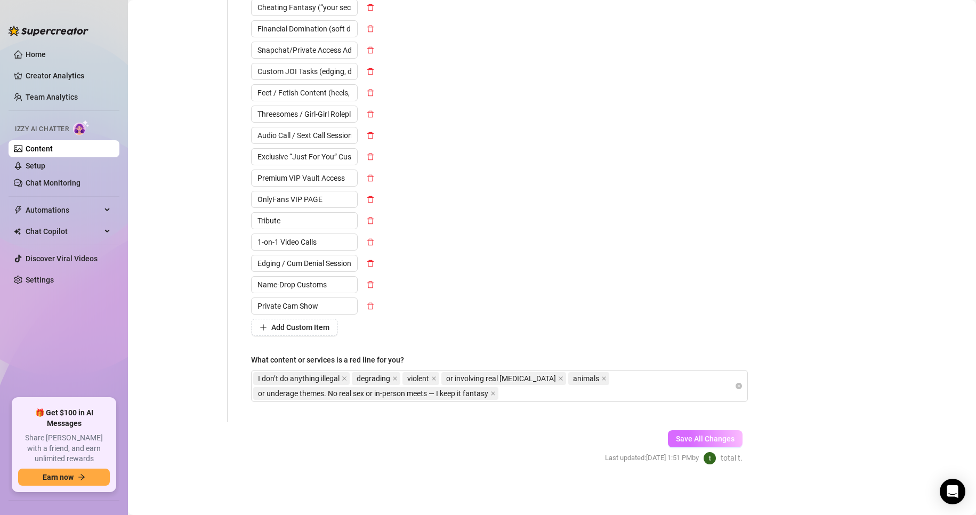
click at [720, 434] on span "Save All Changes" at bounding box center [705, 438] width 59 height 9
